Goal: Task Accomplishment & Management: Use online tool/utility

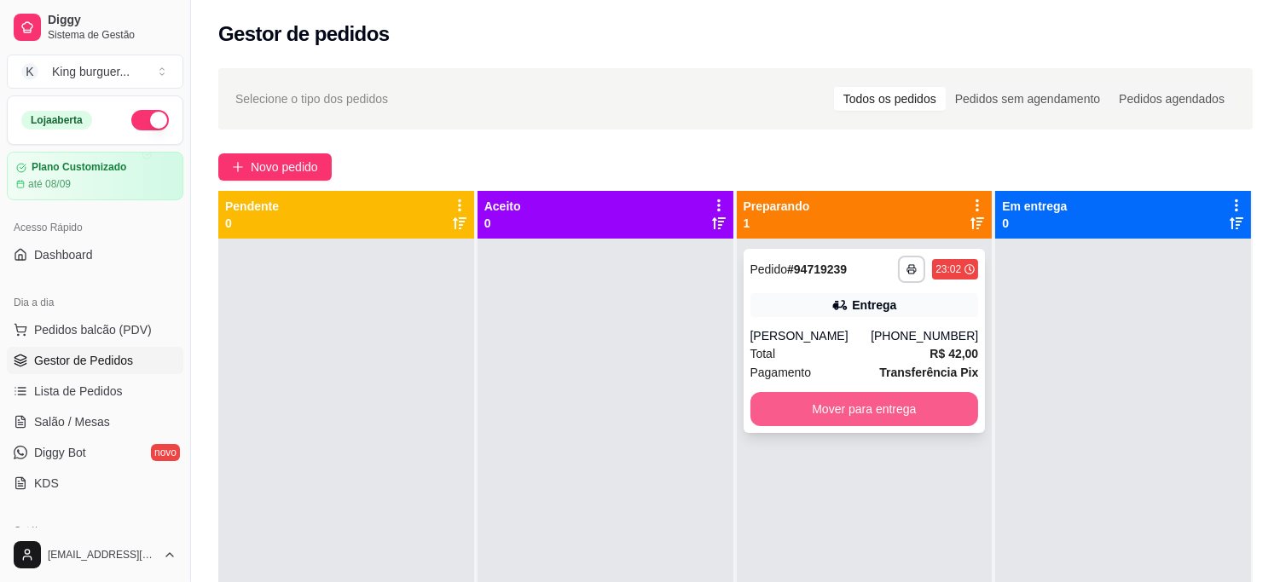
click at [837, 407] on button "Mover para entrega" at bounding box center [864, 409] width 229 height 34
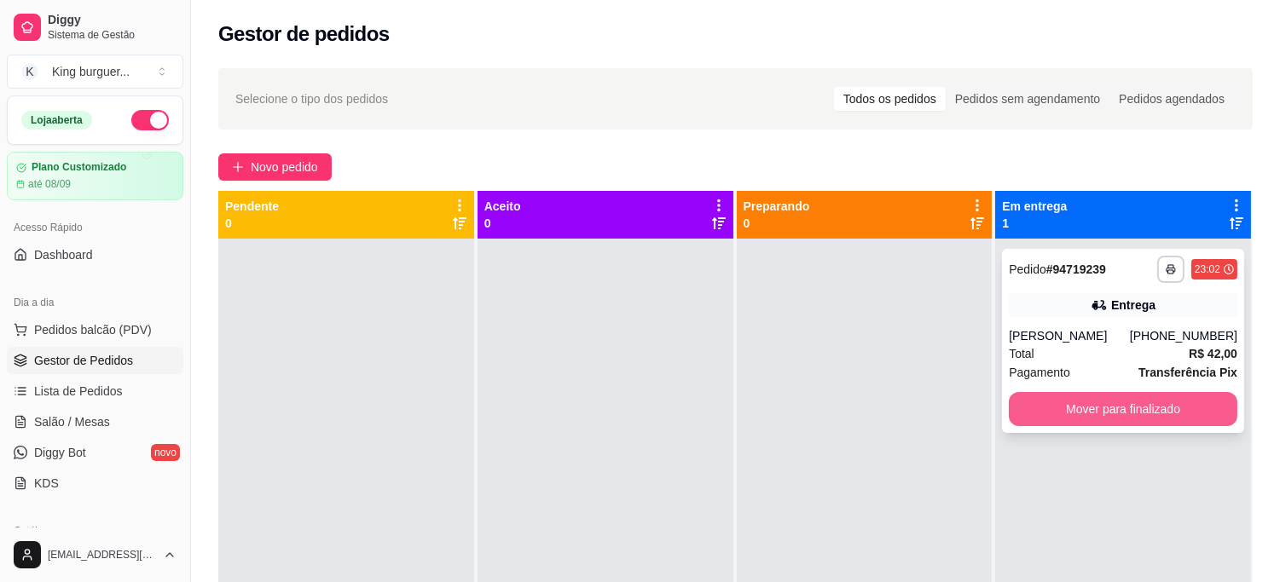
click at [1020, 420] on button "Mover para finalizado" at bounding box center [1123, 409] width 229 height 34
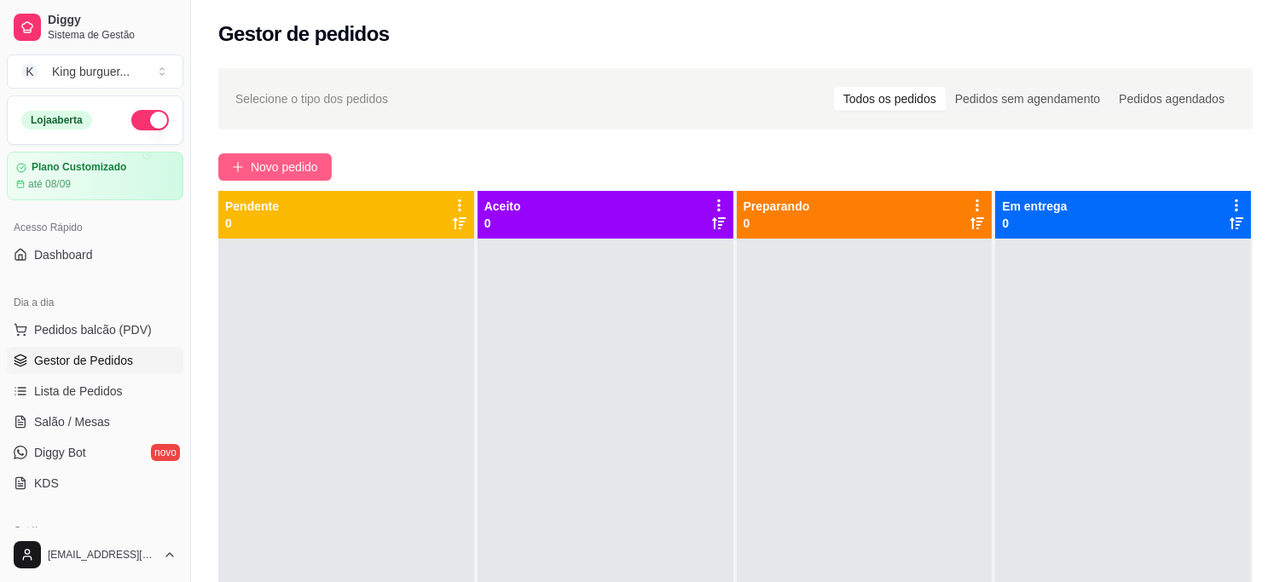
click at [287, 168] on span "Novo pedido" at bounding box center [284, 167] width 67 height 19
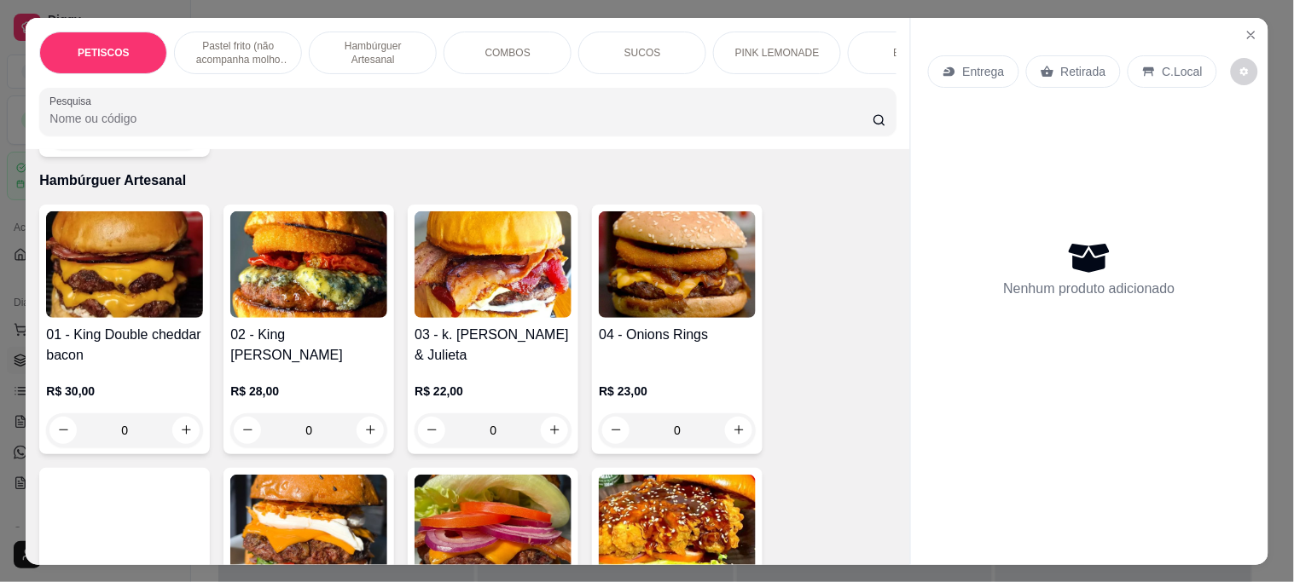
scroll to position [1231, 0]
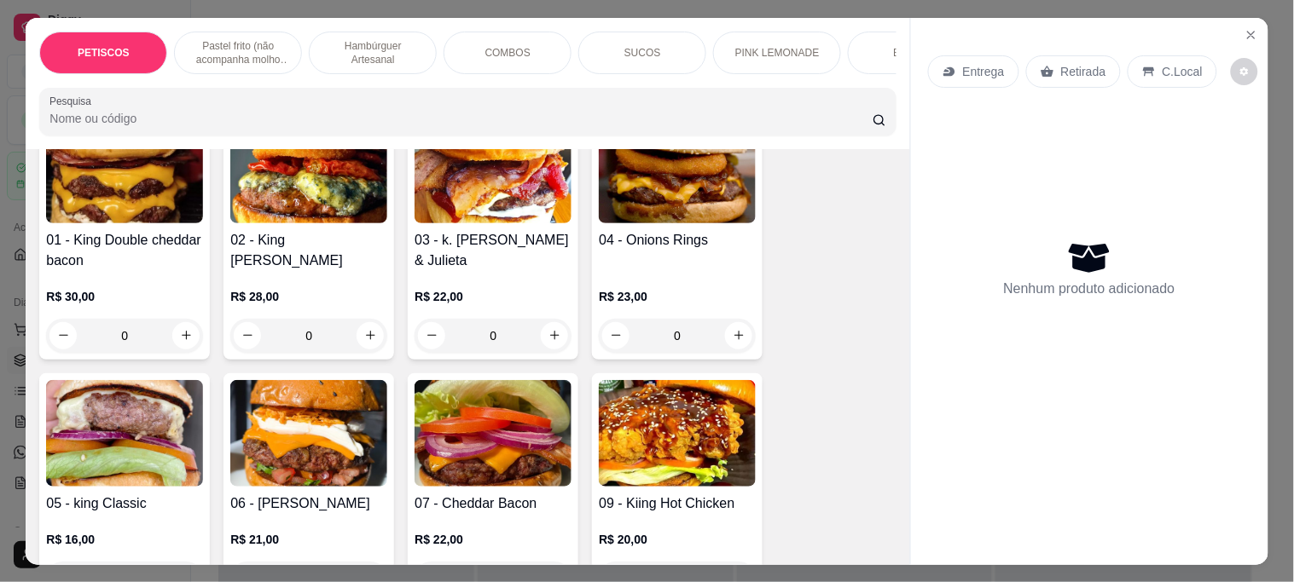
click at [148, 414] on img at bounding box center [124, 433] width 157 height 107
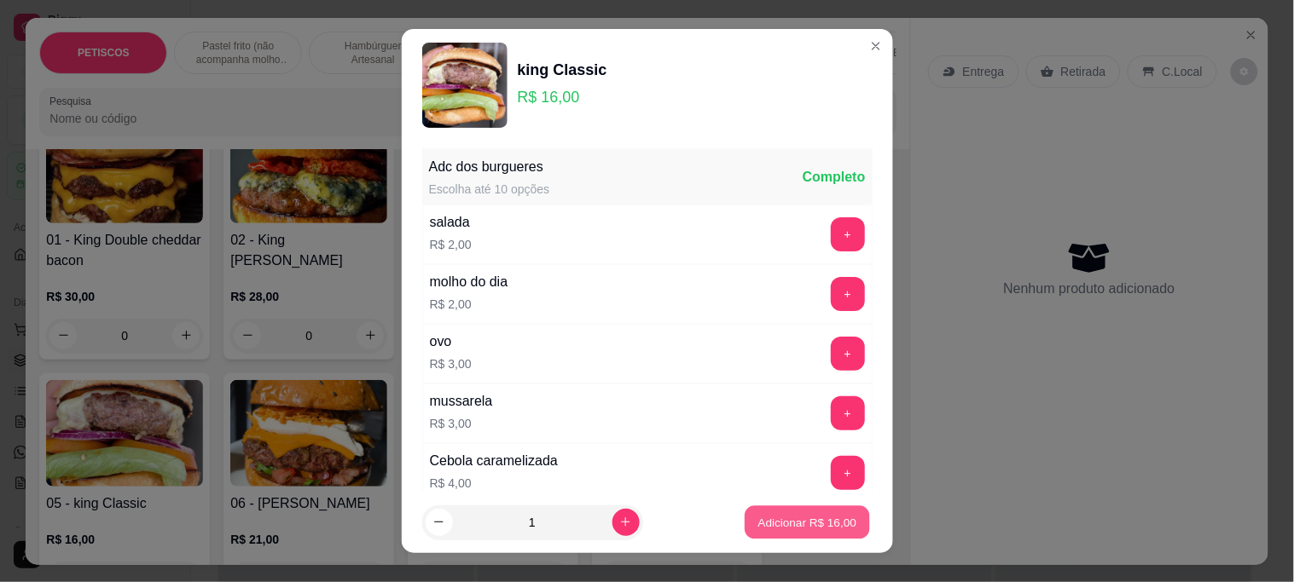
click at [745, 525] on button "Adicionar R$ 16,00" at bounding box center [807, 522] width 125 height 33
type input "1"
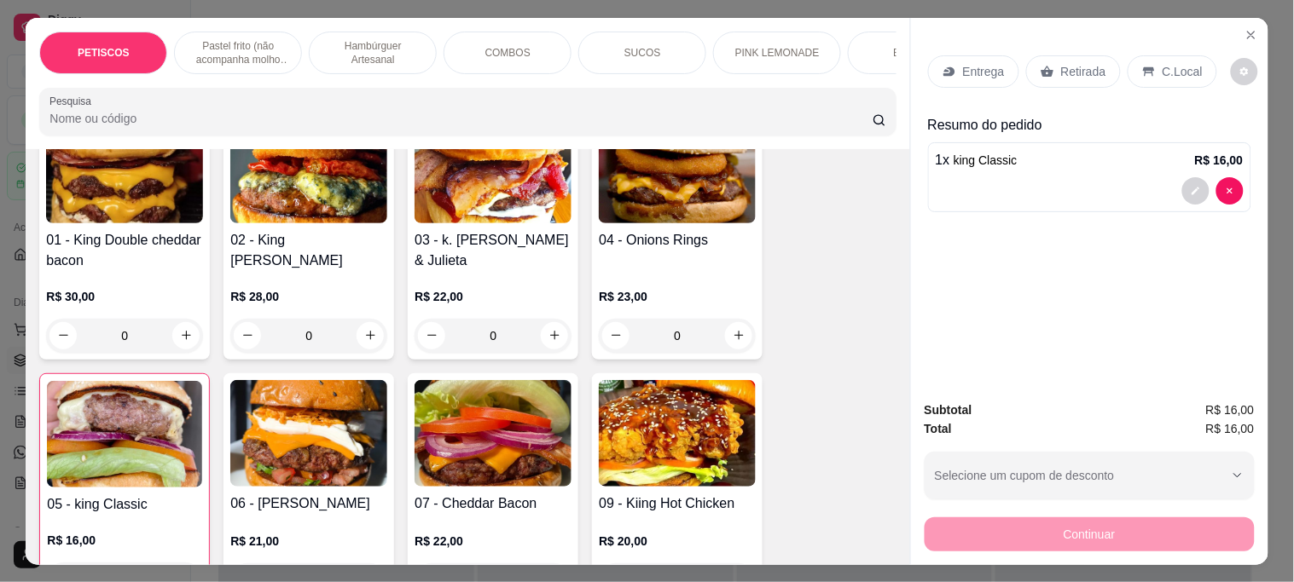
click at [979, 73] on div "Entrega" at bounding box center [973, 71] width 91 height 32
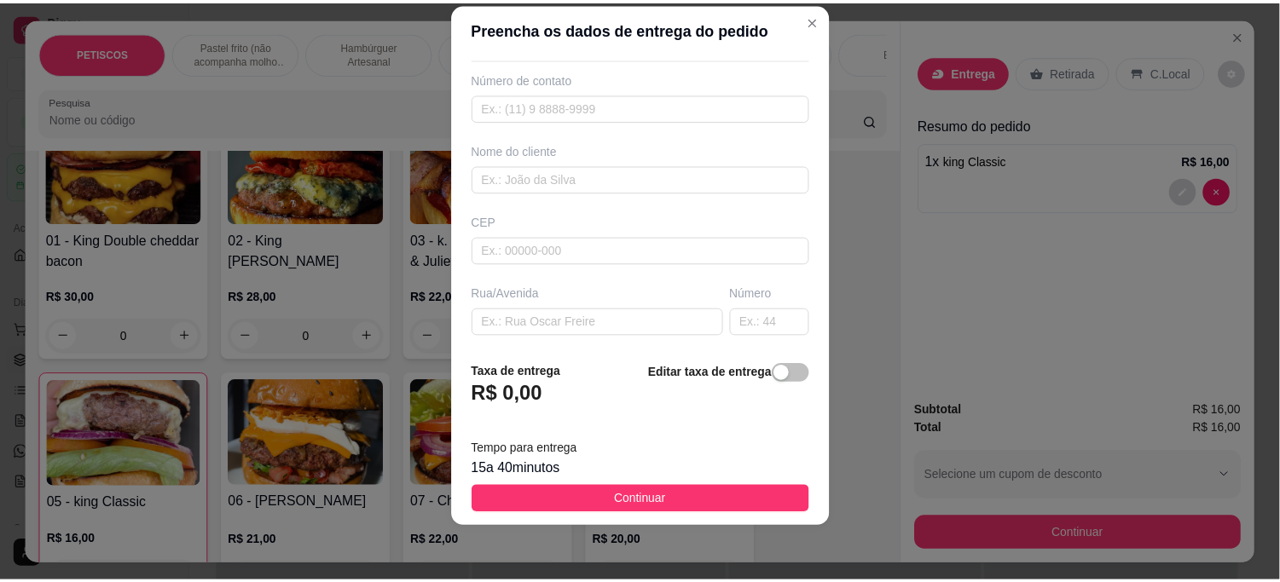
scroll to position [95, 0]
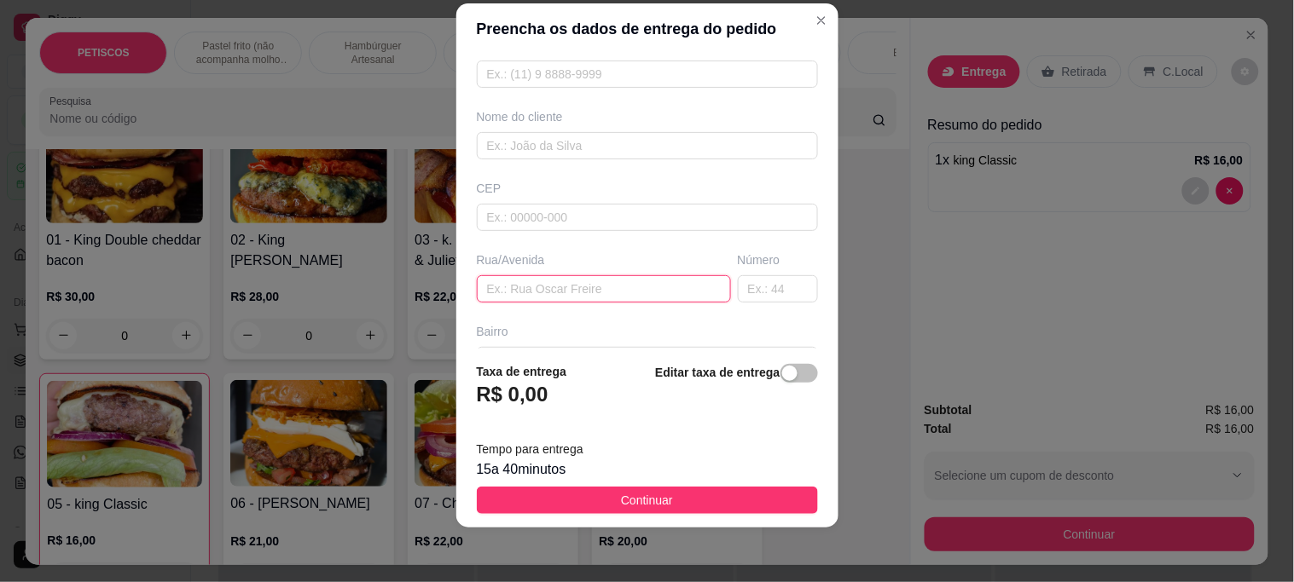
paste input "[STREET_ADDRESS][PERSON_NAME]"
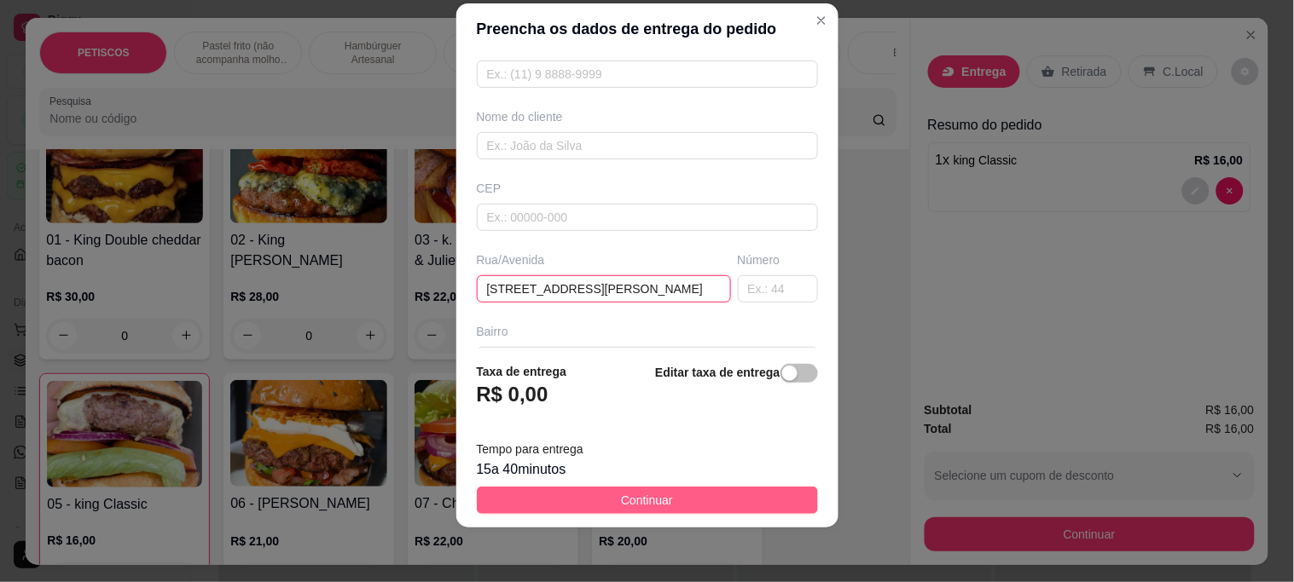
type input "[STREET_ADDRESS][PERSON_NAME]"
click at [518, 493] on button "Continuar" at bounding box center [647, 500] width 341 height 27
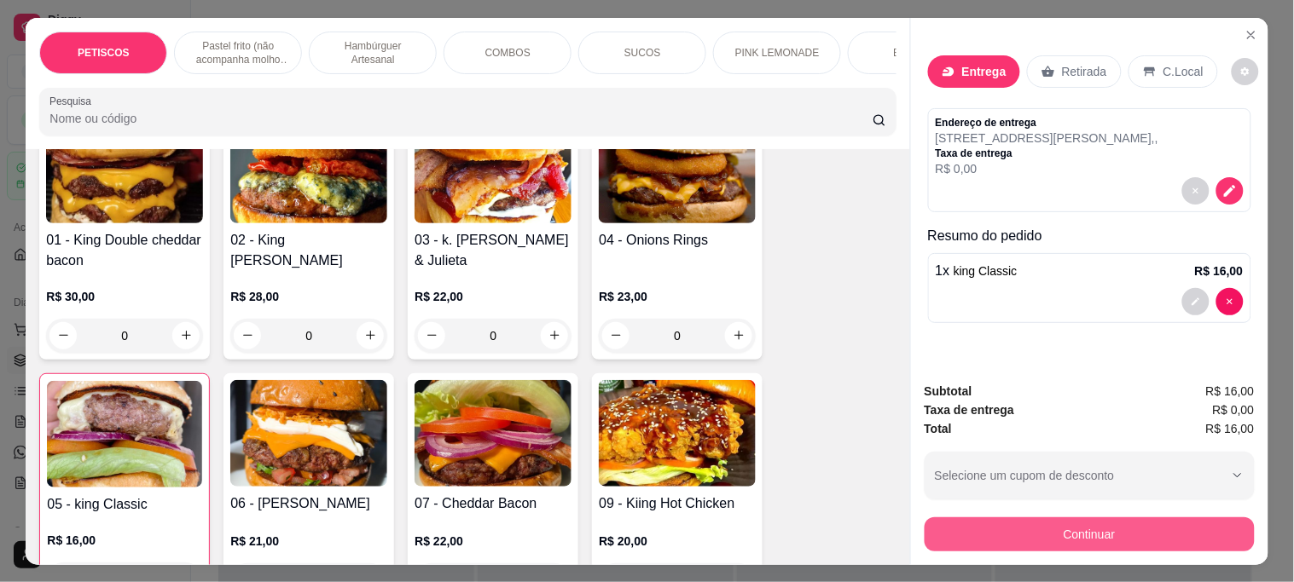
click at [978, 522] on button "Continuar" at bounding box center [1089, 535] width 330 height 34
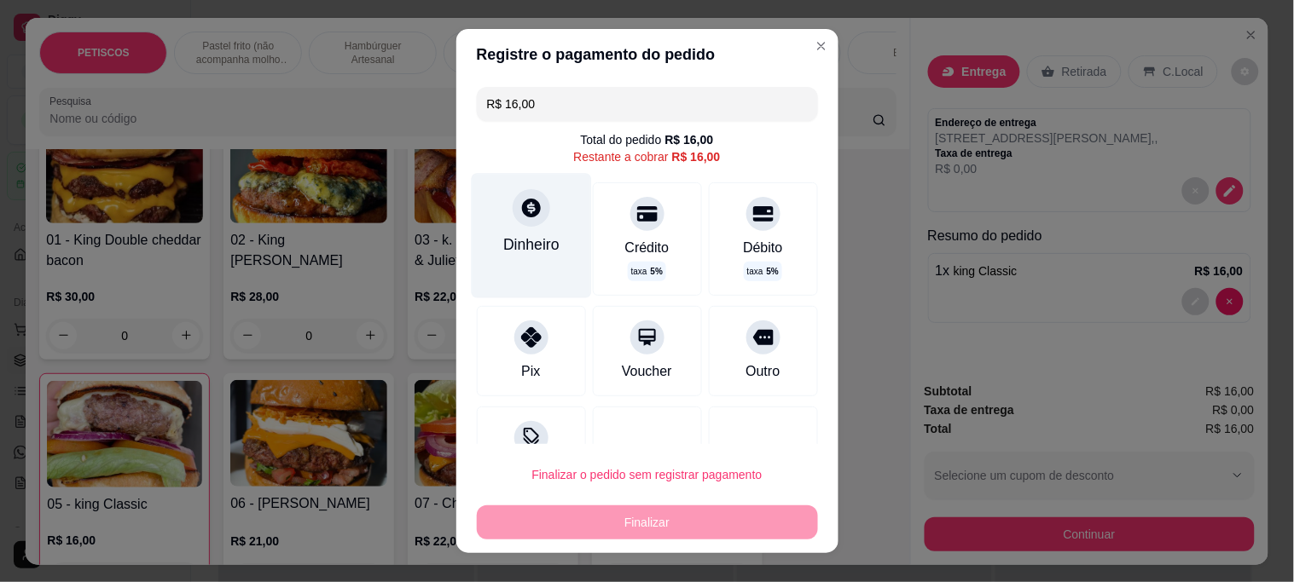
click at [523, 209] on icon at bounding box center [530, 208] width 22 height 22
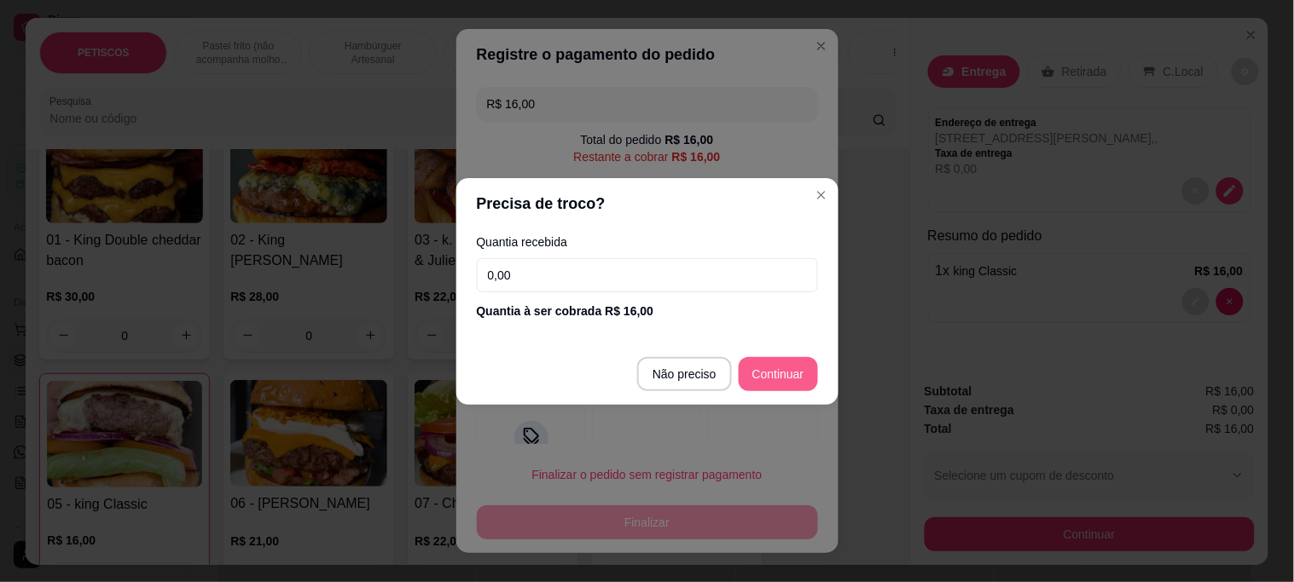
type input "R$ 0,00"
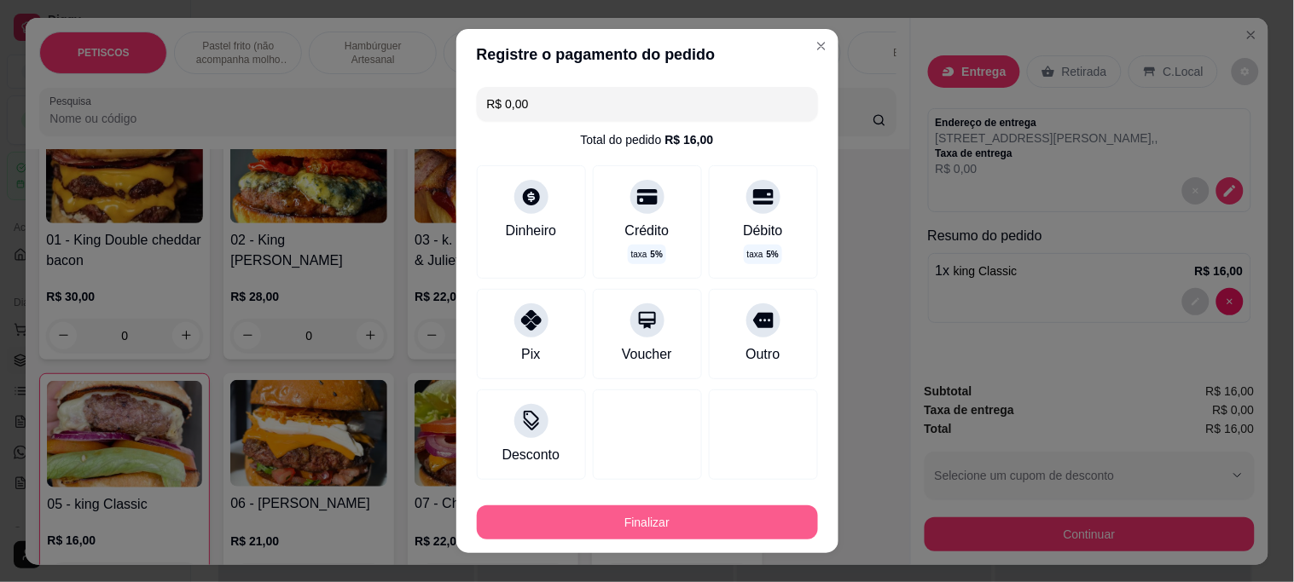
click at [581, 515] on button "Finalizar" at bounding box center [647, 523] width 341 height 34
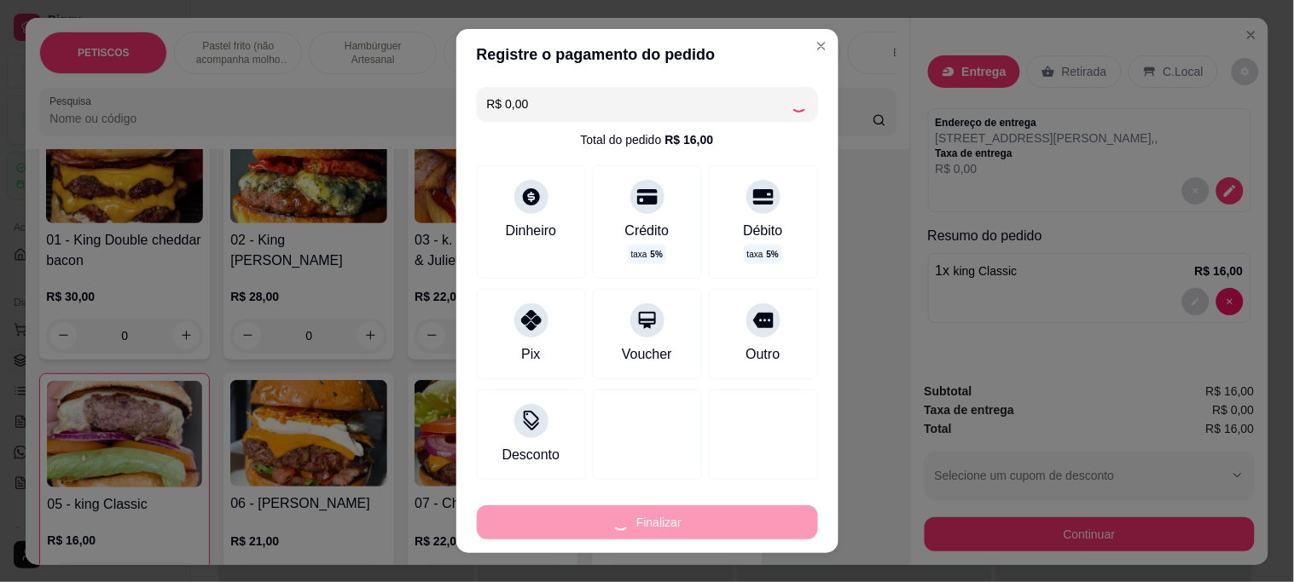
type input "0"
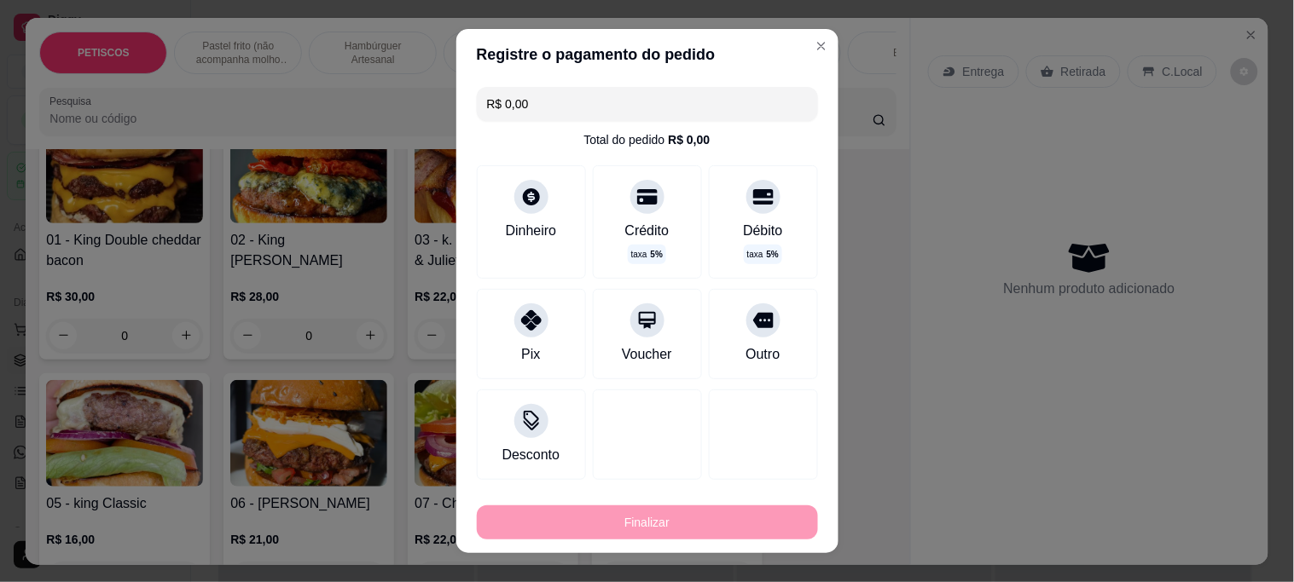
type input "-R$ 16,00"
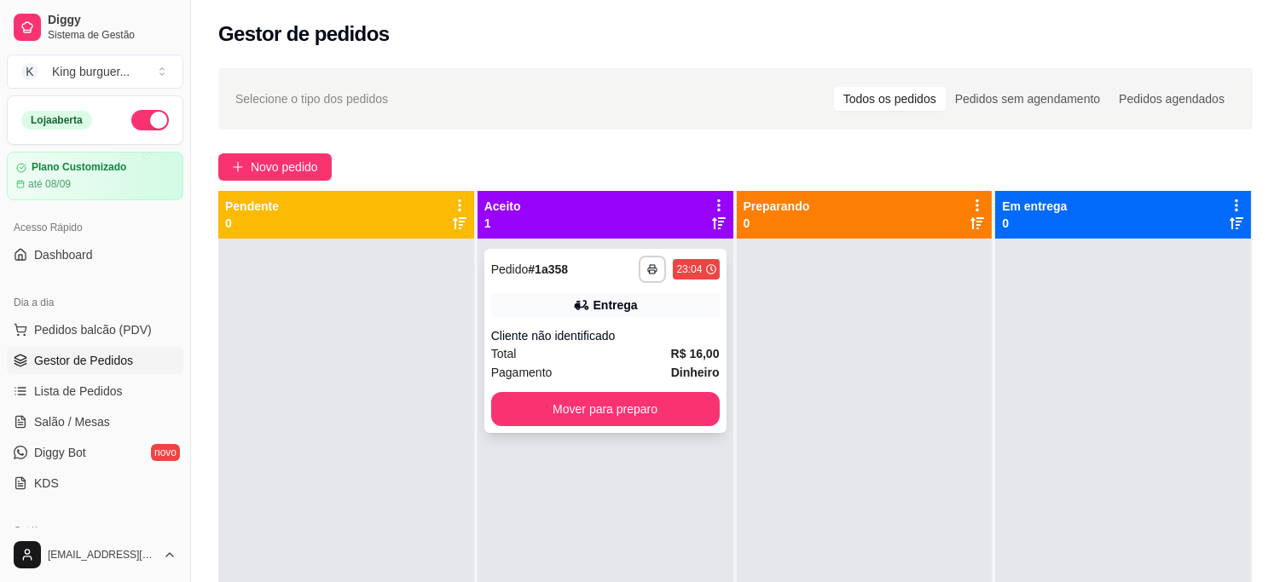
click at [660, 329] on div "Cliente não identificado" at bounding box center [605, 335] width 229 height 17
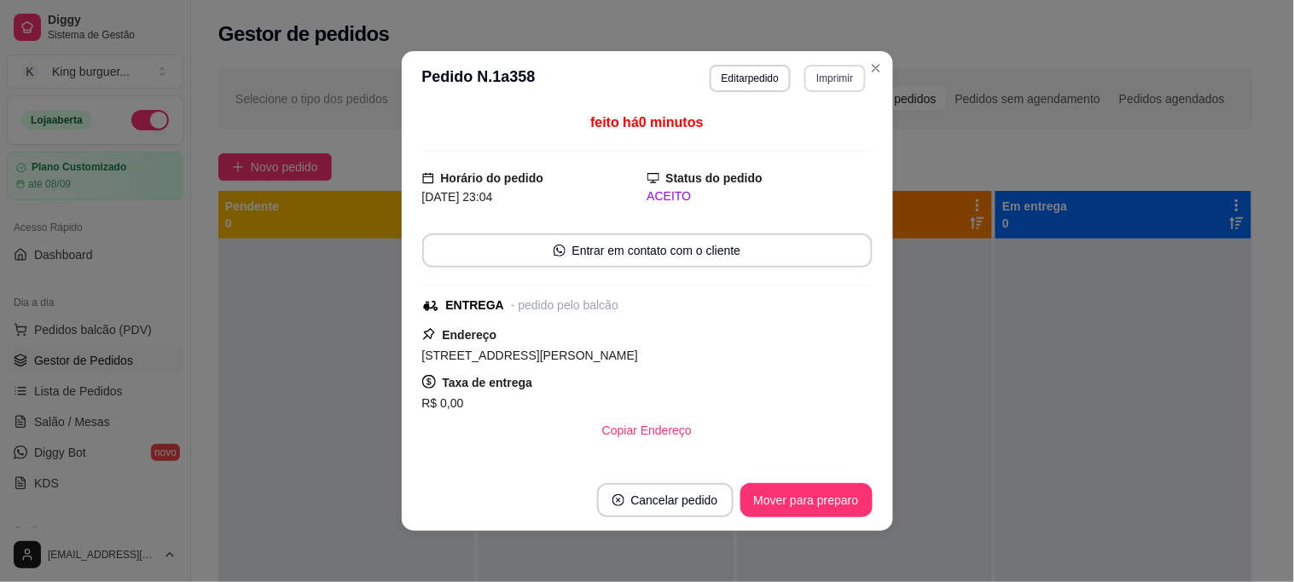
click at [848, 78] on button "Imprimir" at bounding box center [834, 78] width 61 height 27
click at [836, 137] on button "IMPRESSORA" at bounding box center [798, 138] width 119 height 26
click at [817, 500] on button "Mover para preparo" at bounding box center [806, 501] width 132 height 34
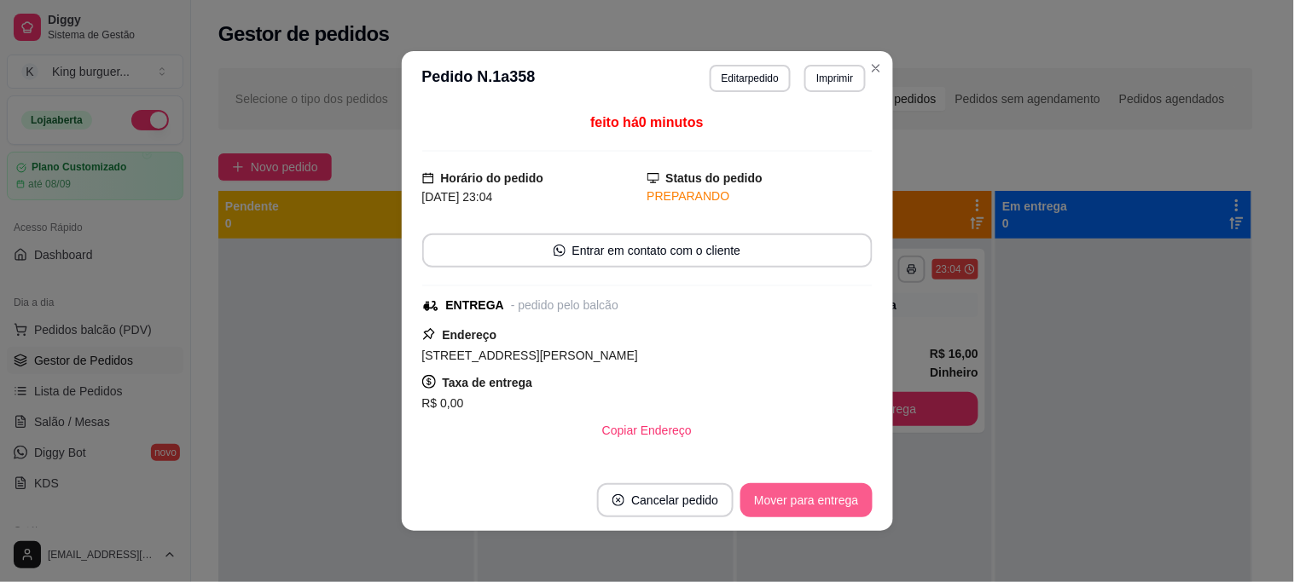
click at [817, 501] on button "Mover para entrega" at bounding box center [805, 501] width 131 height 34
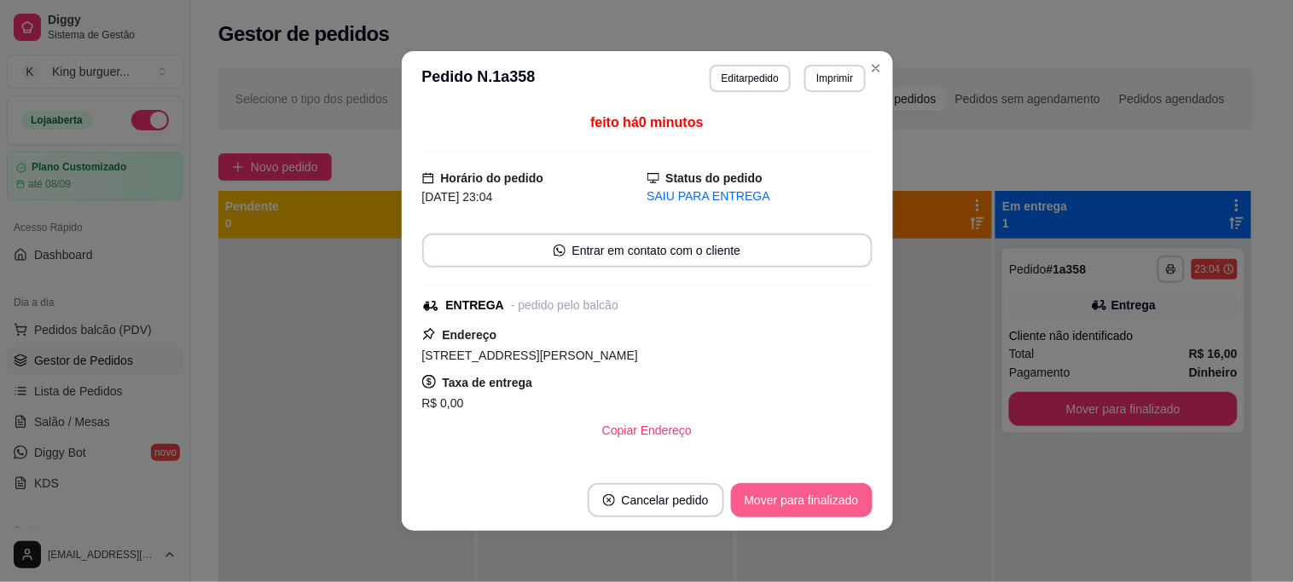
click at [849, 508] on button "Mover para finalizado" at bounding box center [802, 501] width 142 height 34
